Goal: Check status: Check status

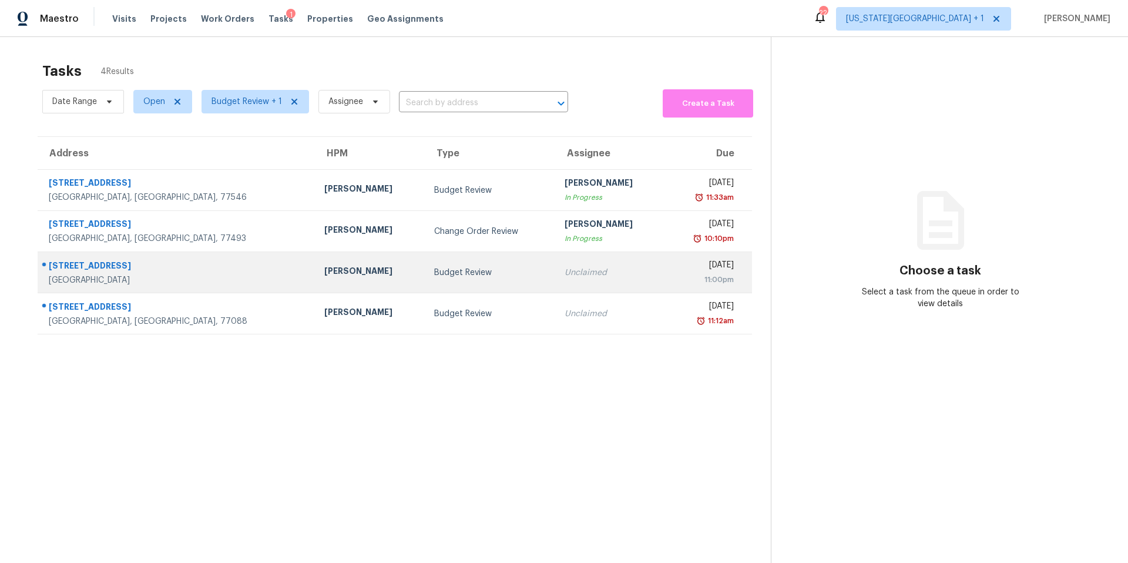
click at [205, 273] on td "[STREET_ADDRESS]" at bounding box center [176, 272] width 277 height 41
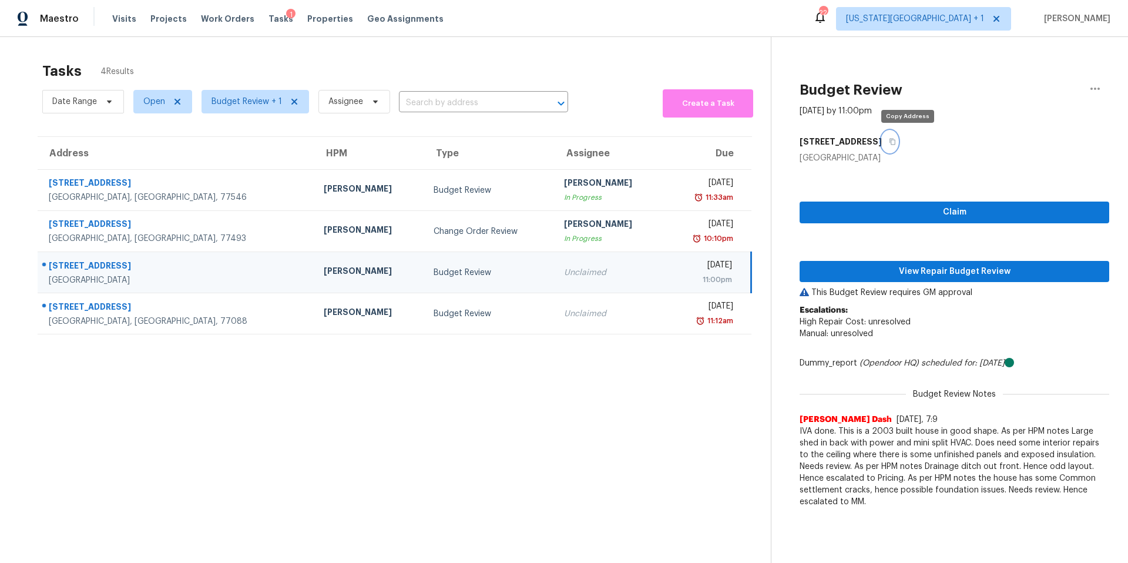
click at [896, 145] on icon "button" at bounding box center [892, 141] width 7 height 7
click at [897, 269] on span "View Repair Budget Review" at bounding box center [954, 271] width 291 height 15
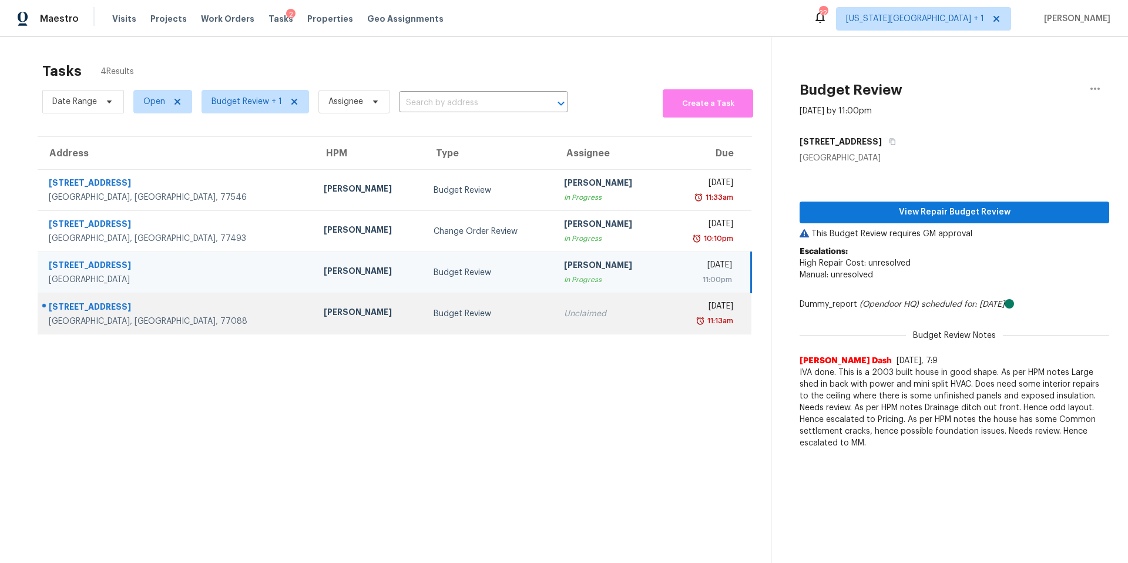
click at [324, 311] on div "Joseph Wolfe" at bounding box center [369, 313] width 91 height 15
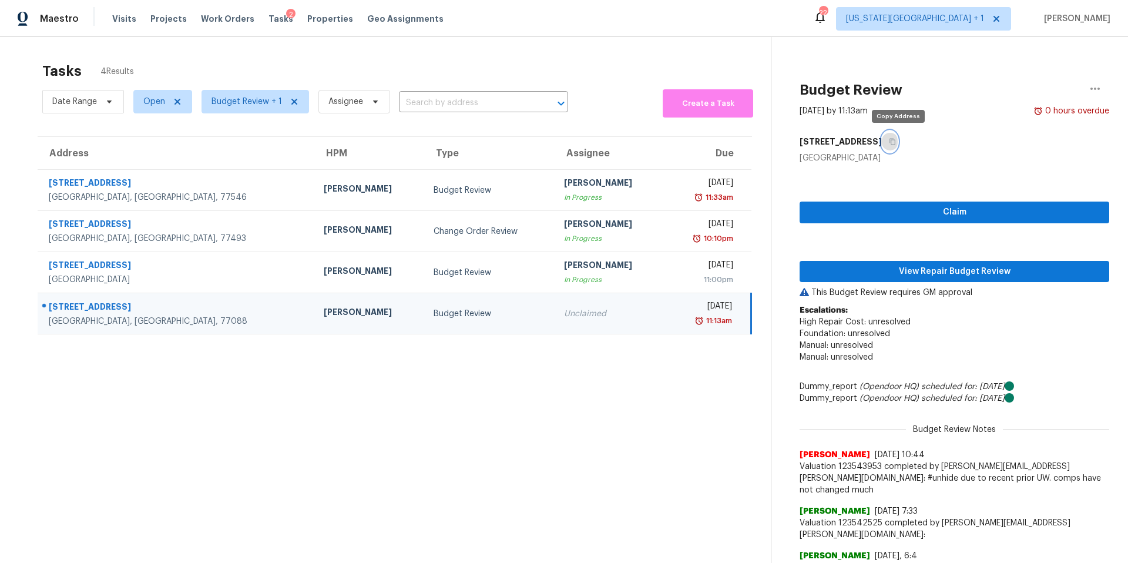
click at [895, 145] on icon "button" at bounding box center [892, 142] width 6 height 6
click at [877, 266] on span "View Repair Budget Review" at bounding box center [954, 271] width 291 height 15
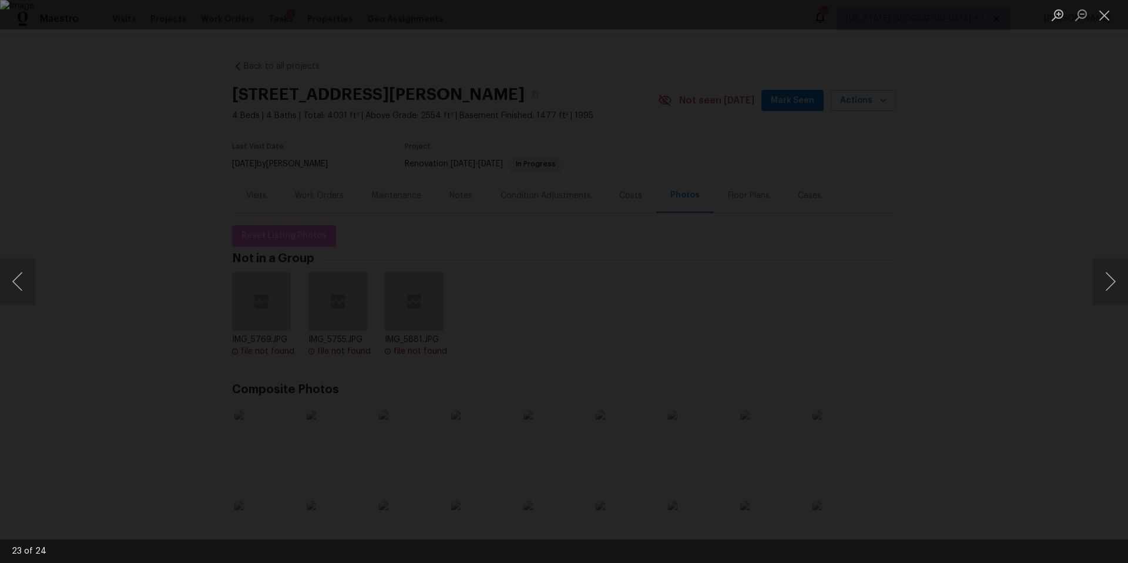
scroll to position [194, 0]
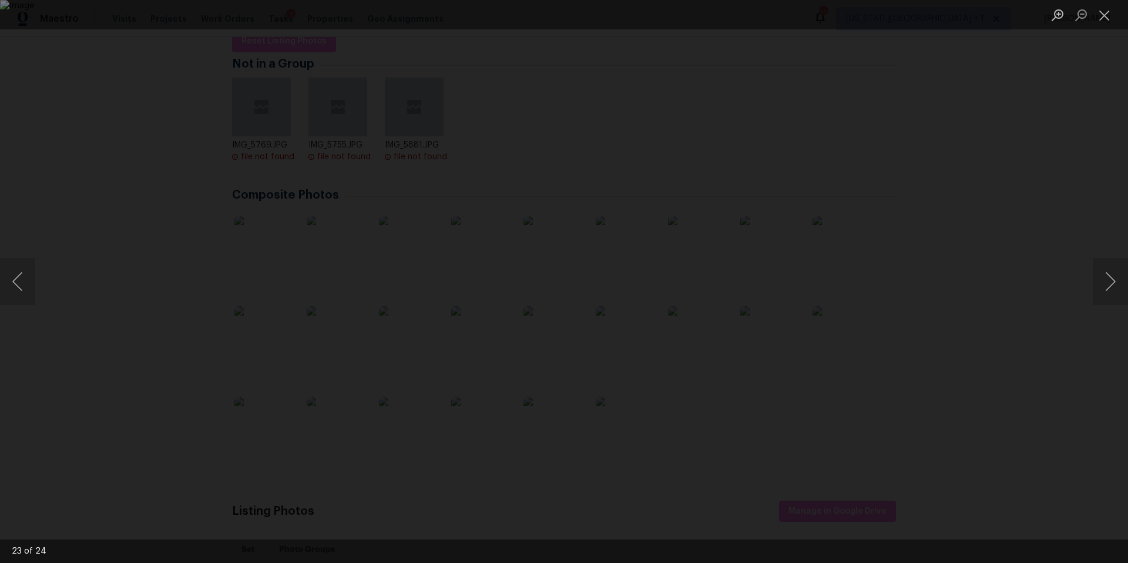
click at [156, 87] on div "Lightbox" at bounding box center [564, 281] width 1128 height 563
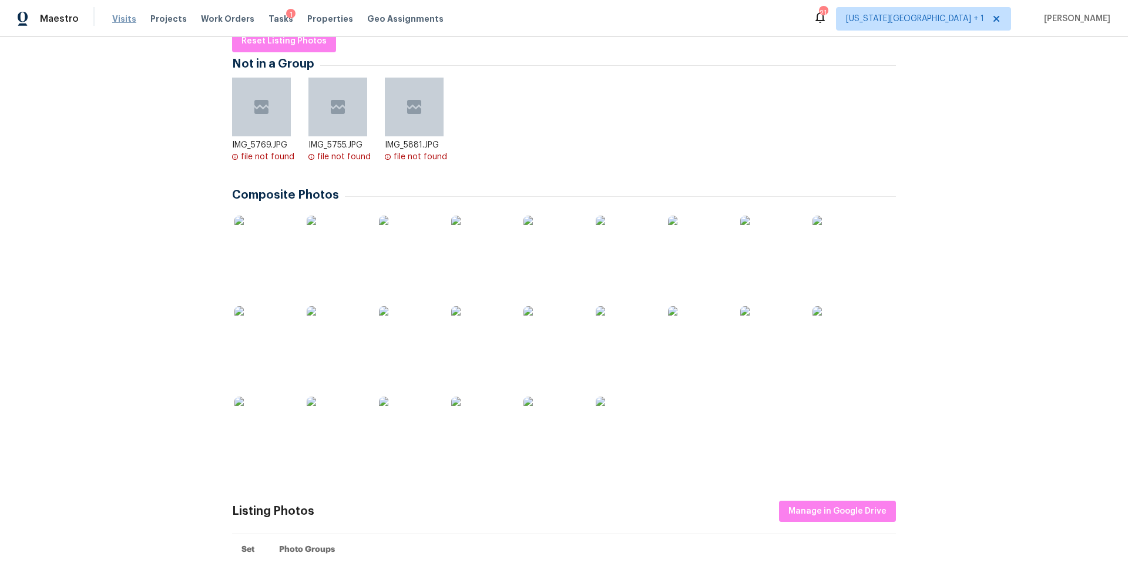
click at [124, 23] on span "Visits" at bounding box center [124, 19] width 24 height 12
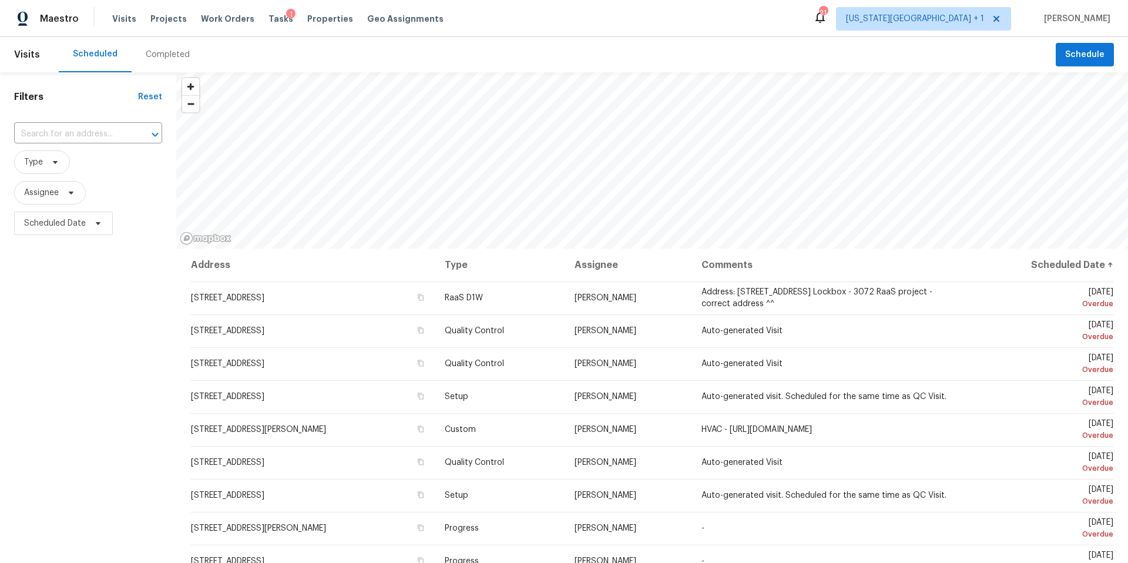
click at [165, 54] on div "Completed" at bounding box center [168, 55] width 44 height 12
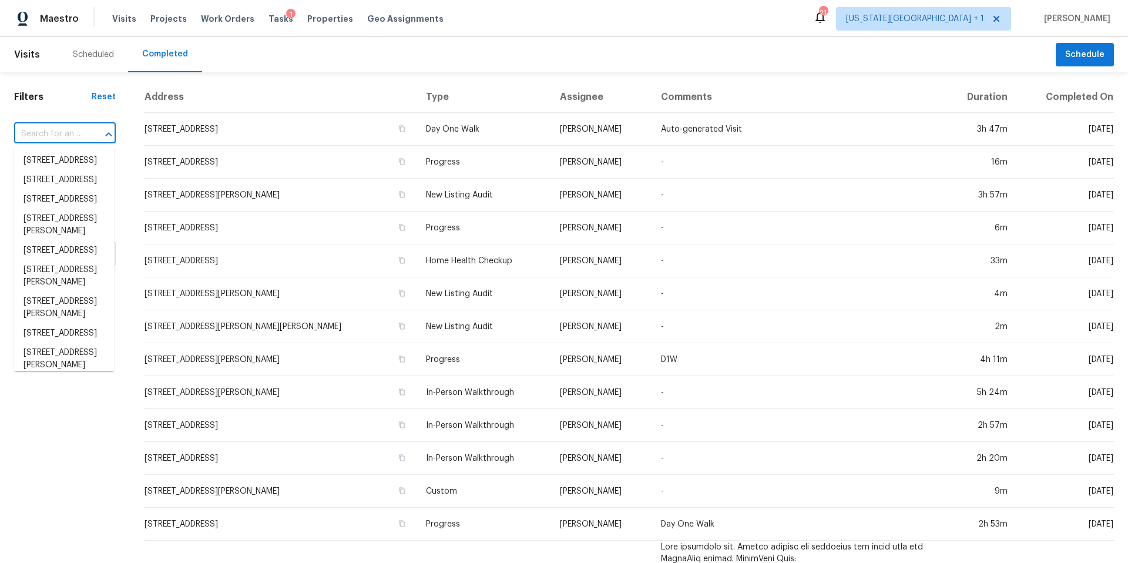
click at [66, 136] on input "text" at bounding box center [48, 134] width 69 height 18
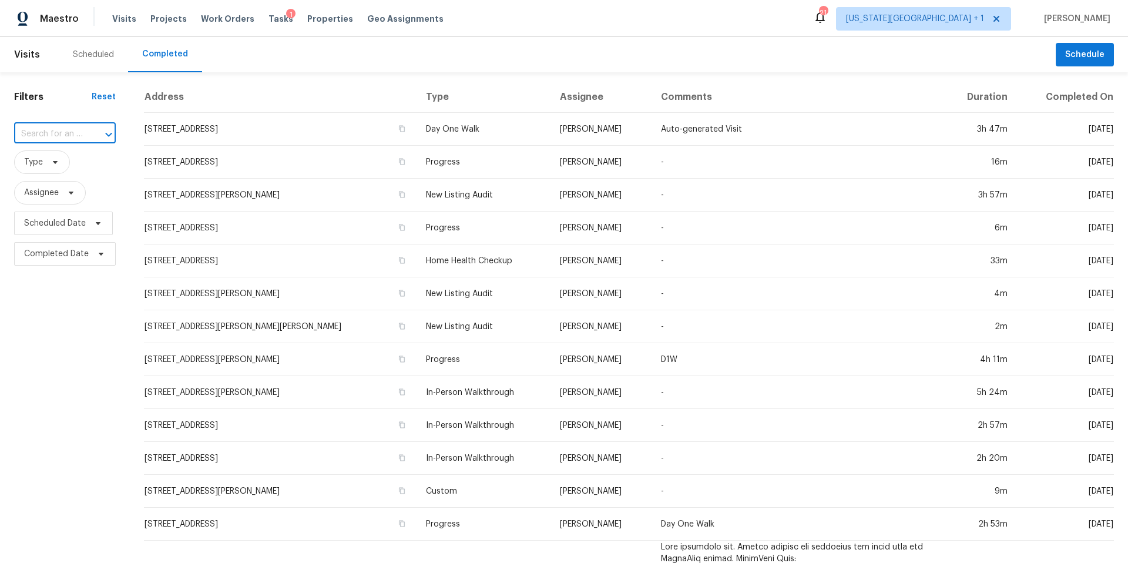
paste input "[STREET_ADDRESS]"
type input "[STREET_ADDRESS]"
click at [62, 168] on li "[STREET_ADDRESS]" at bounding box center [64, 160] width 100 height 19
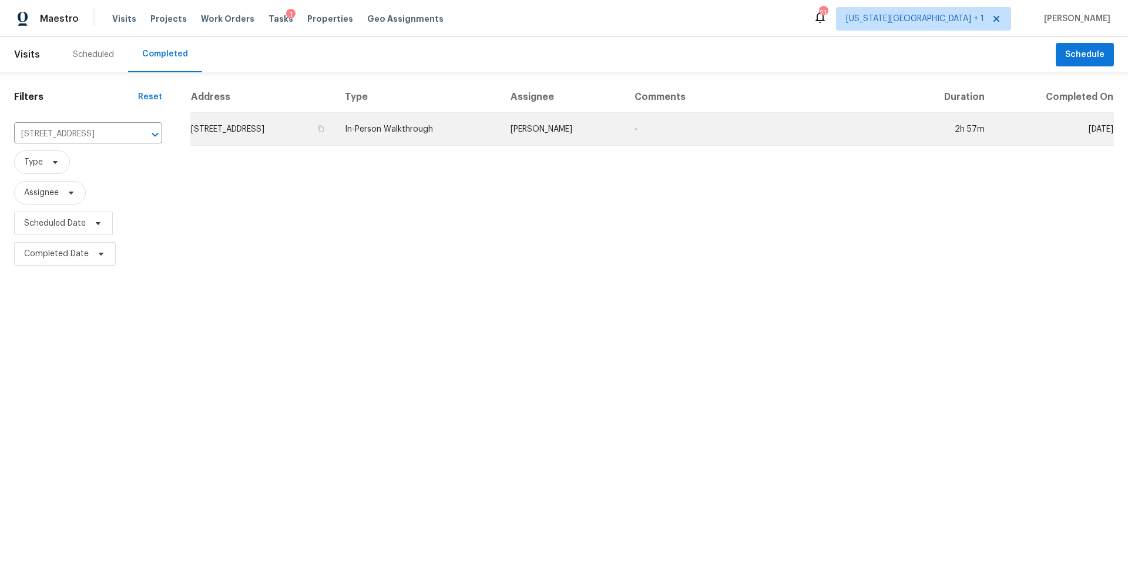
click at [247, 137] on td "[STREET_ADDRESS]" at bounding box center [262, 129] width 145 height 33
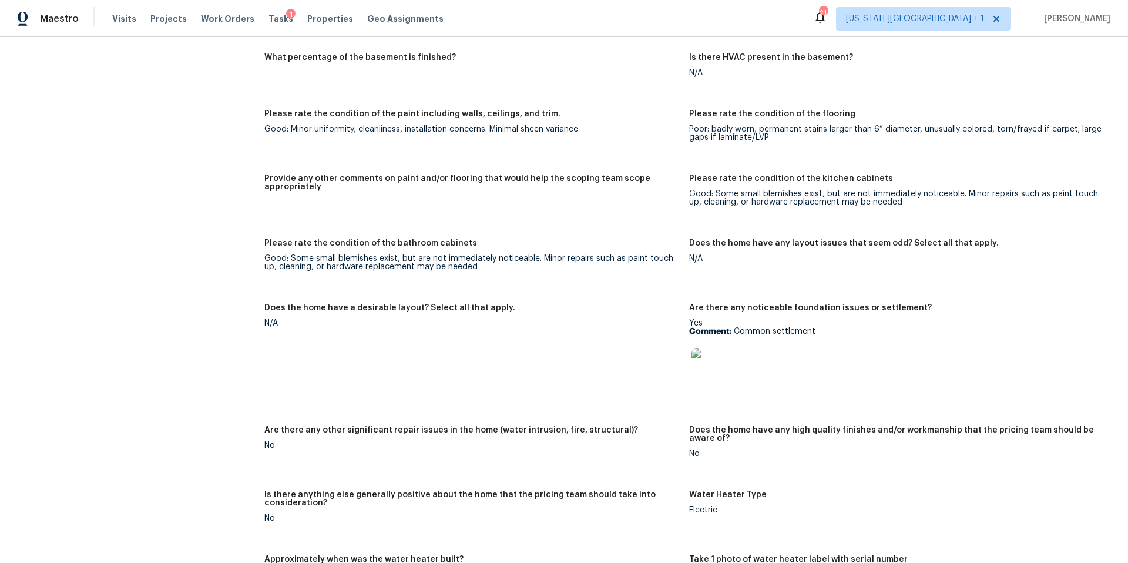
scroll to position [1691, 0]
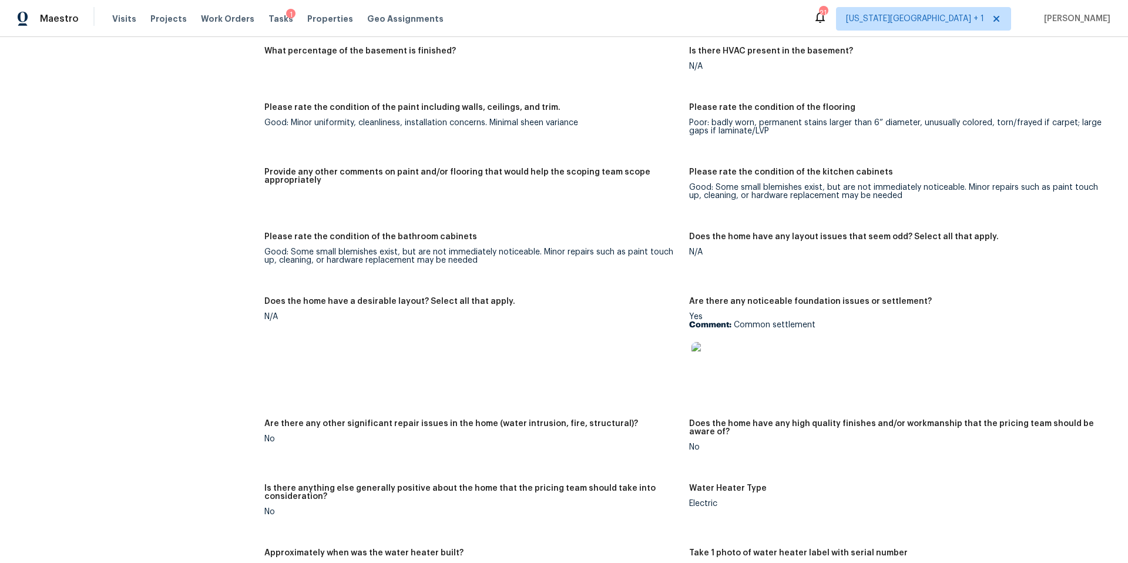
click at [705, 345] on img at bounding box center [710, 361] width 38 height 38
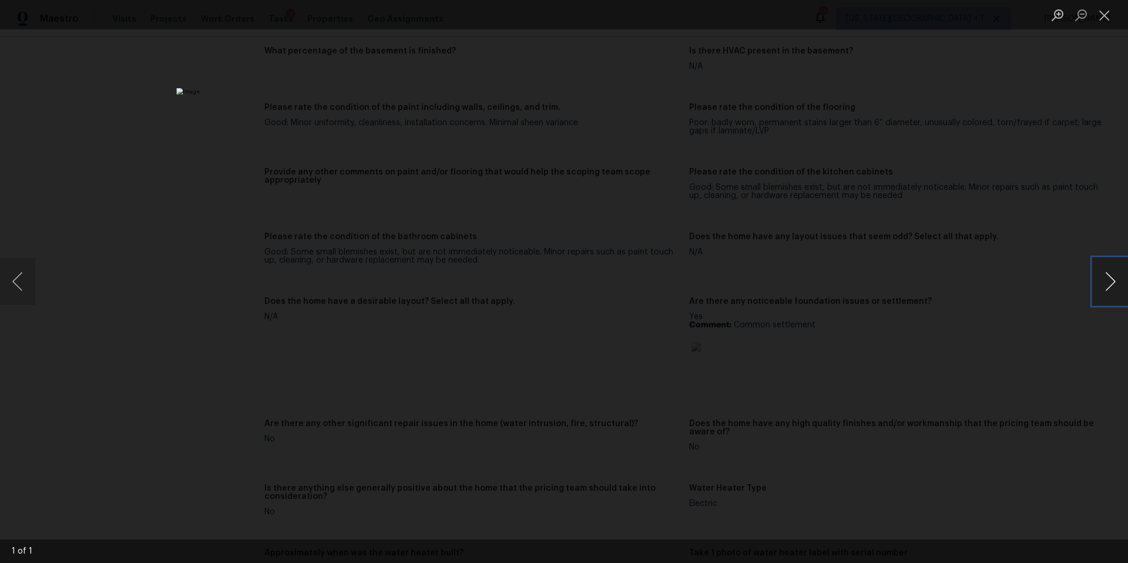
click at [1113, 286] on button "Next image" at bounding box center [1110, 281] width 35 height 47
click at [1062, 287] on div "Lightbox" at bounding box center [564, 281] width 1128 height 563
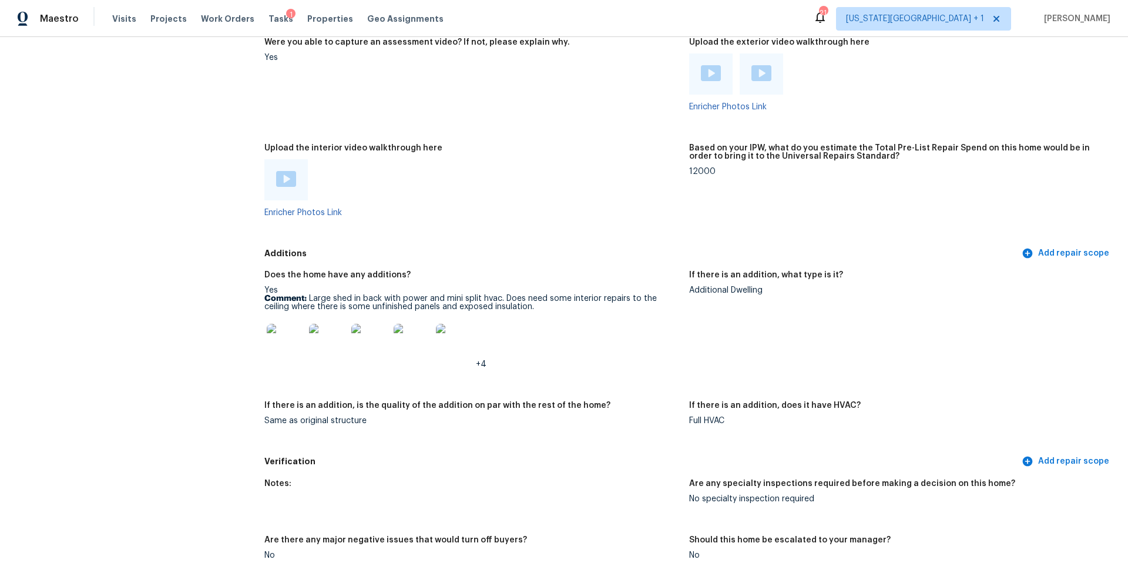
scroll to position [2302, 0]
click at [285, 344] on img at bounding box center [286, 342] width 38 height 38
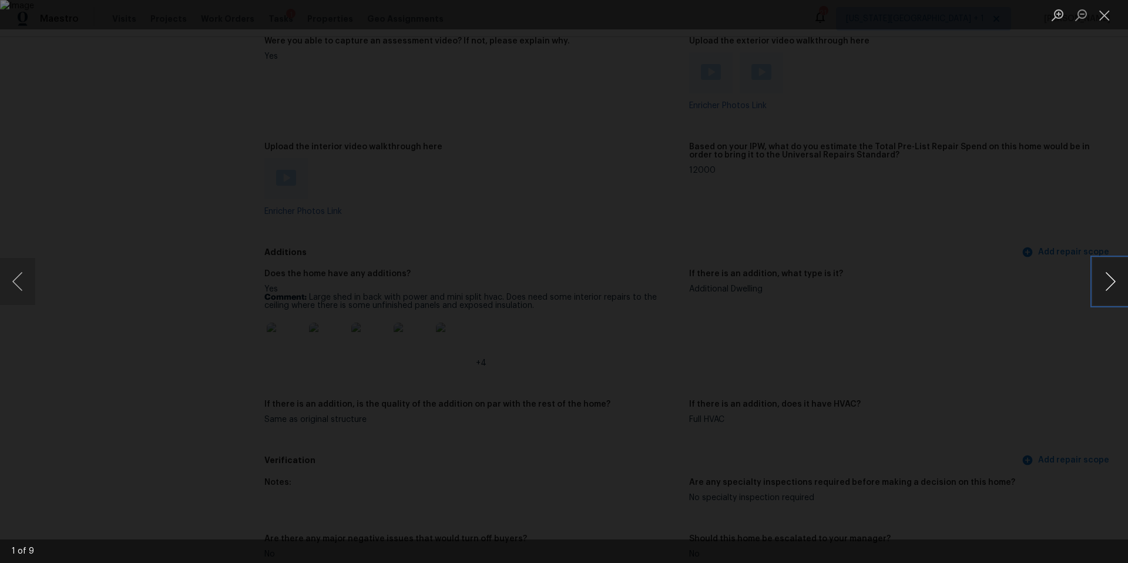
click at [1093, 280] on button "Next image" at bounding box center [1110, 281] width 35 height 47
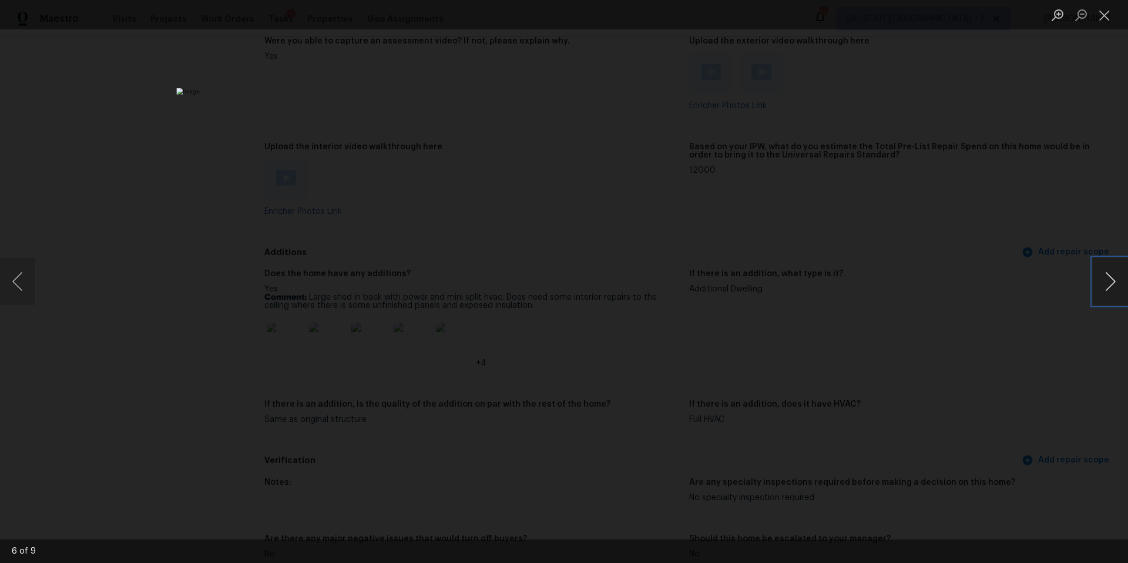
click at [1093, 280] on button "Next image" at bounding box center [1110, 281] width 35 height 47
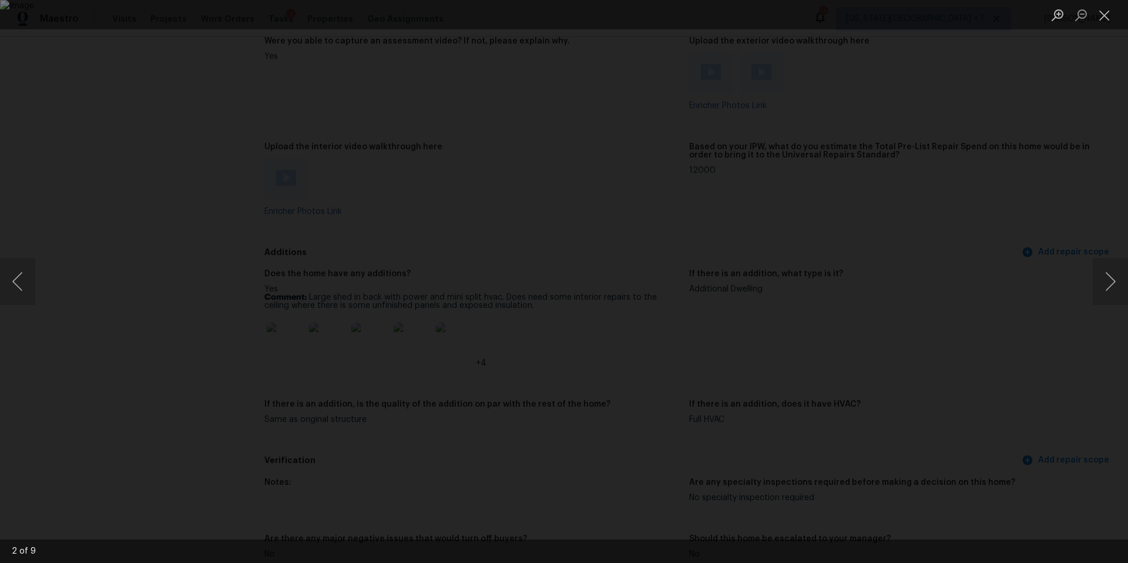
click at [1009, 267] on div "Lightbox" at bounding box center [564, 281] width 1128 height 563
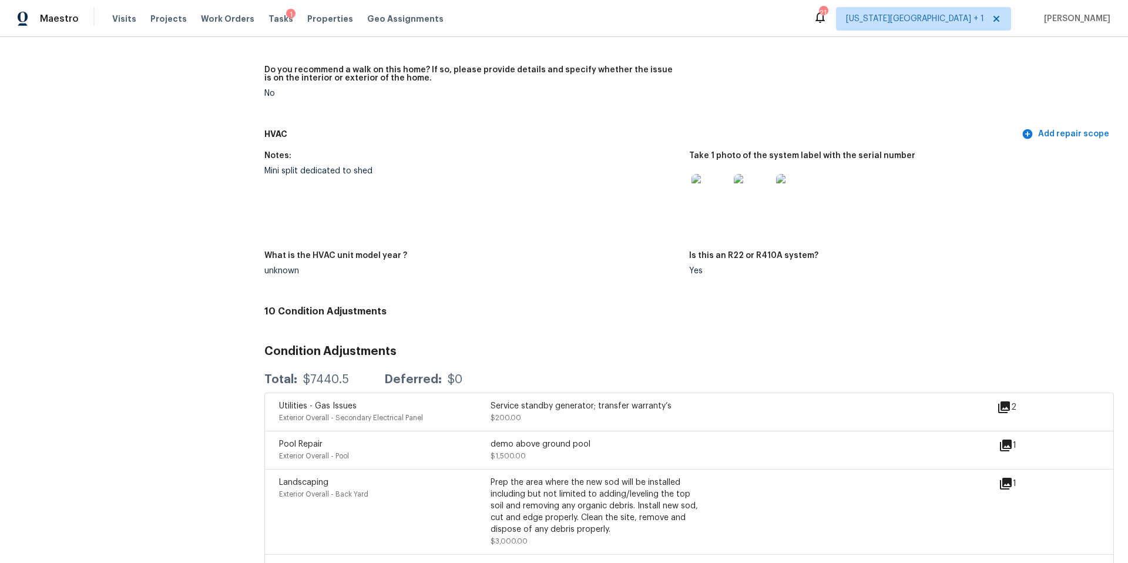
scroll to position [2796, 0]
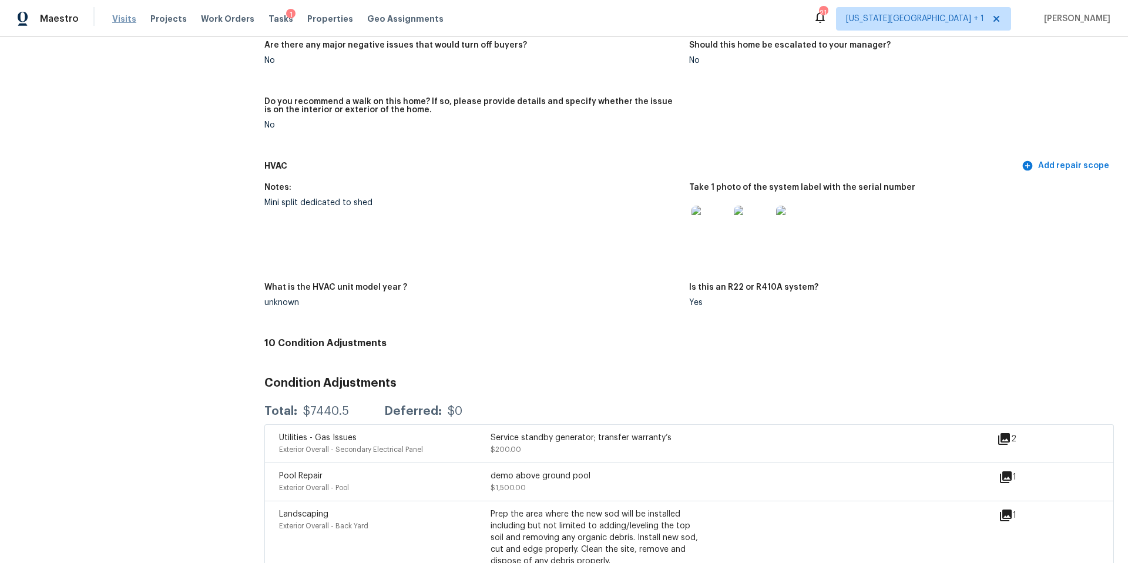
click at [121, 14] on span "Visits" at bounding box center [124, 19] width 24 height 12
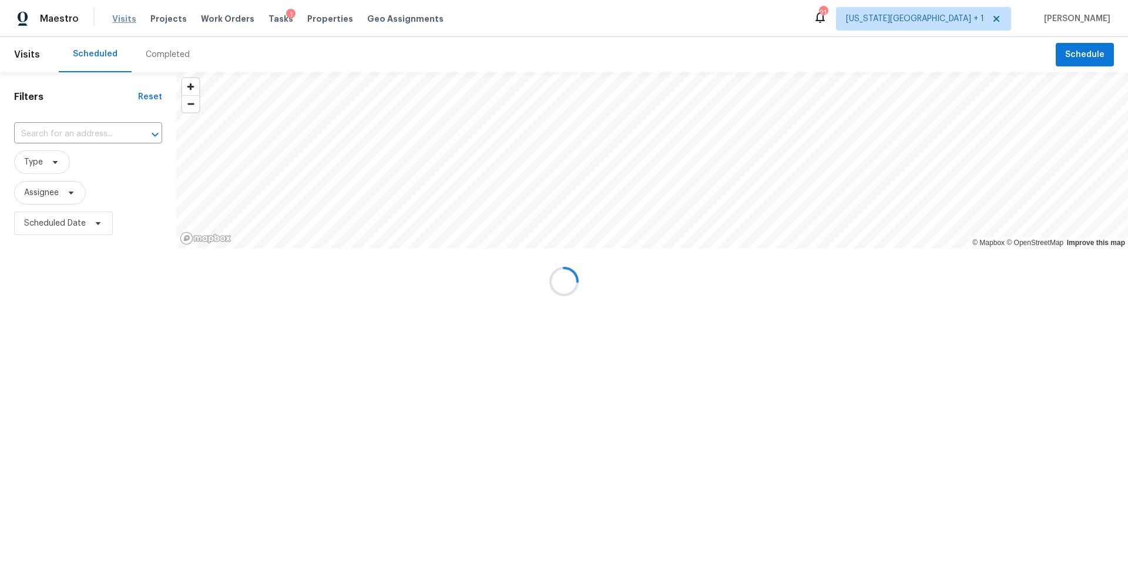
click at [158, 54] on div at bounding box center [564, 281] width 1128 height 563
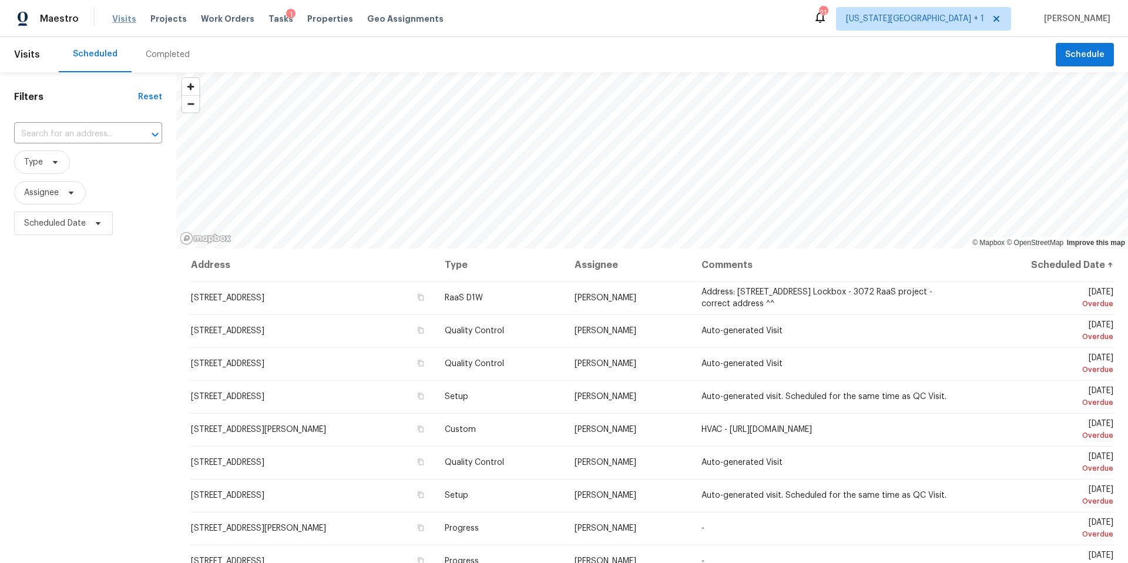
click at [158, 54] on div "Completed" at bounding box center [168, 55] width 44 height 12
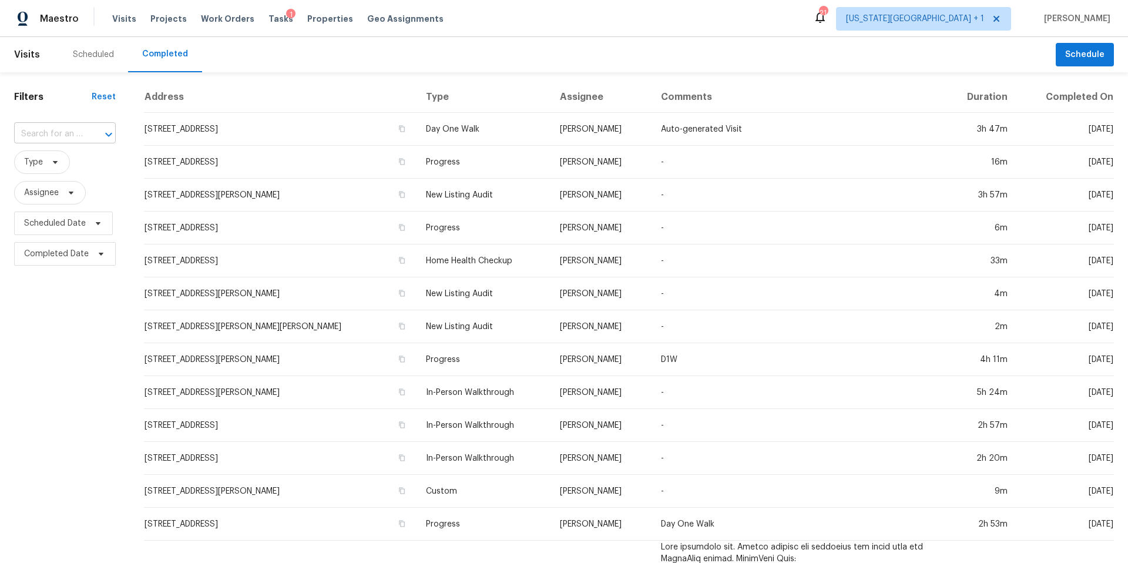
click at [62, 134] on input "text" at bounding box center [48, 134] width 69 height 18
paste input "[STREET_ADDRESS]"
type input "[STREET_ADDRESS]"
click at [81, 165] on li "[STREET_ADDRESS]" at bounding box center [64, 160] width 100 height 19
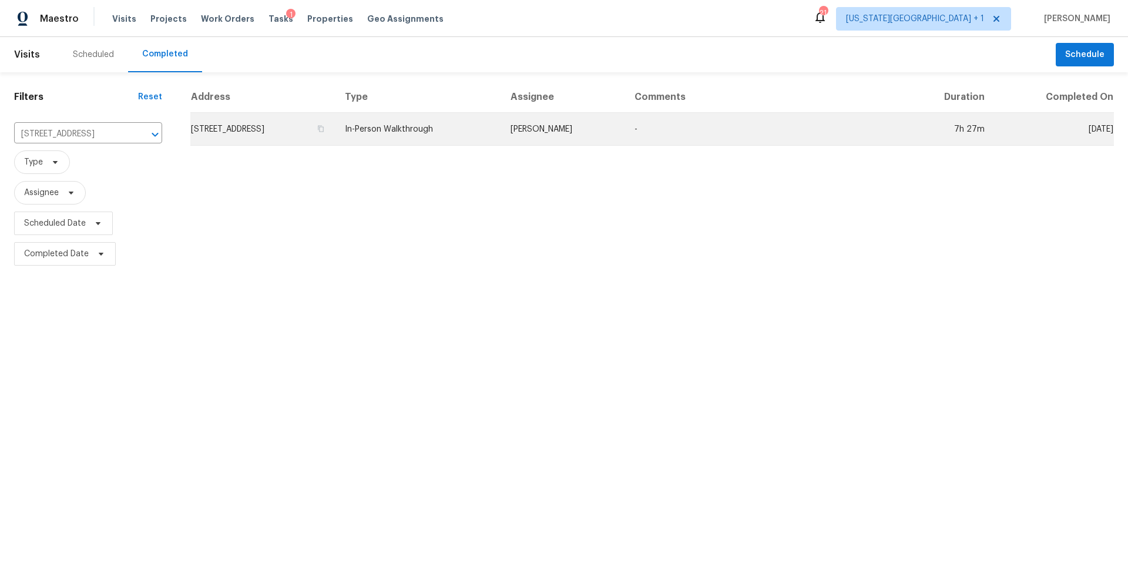
click at [246, 123] on td "[STREET_ADDRESS]" at bounding box center [262, 129] width 145 height 33
